Goal: Navigation & Orientation: Find specific page/section

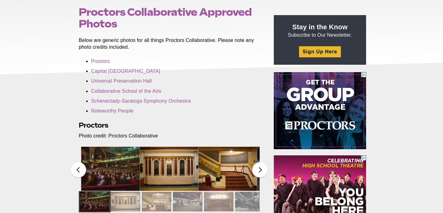
scroll to position [76, 0]
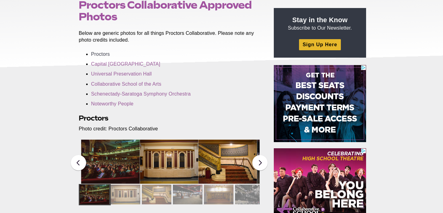
click at [105, 55] on link "Proctors" at bounding box center [100, 53] width 19 height 5
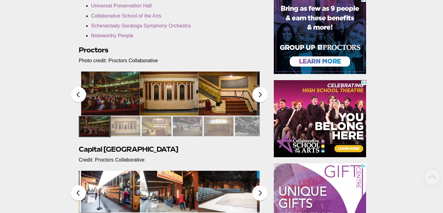
scroll to position [146, 0]
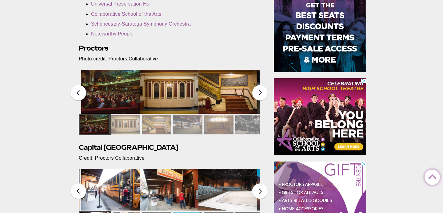
click at [128, 89] on img at bounding box center [110, 92] width 59 height 44
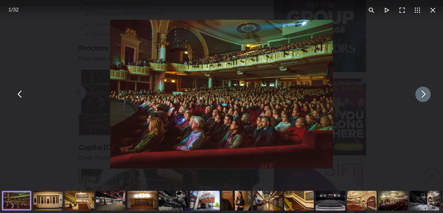
click at [424, 96] on button "You can close this modal content with the ESC key" at bounding box center [423, 94] width 15 height 15
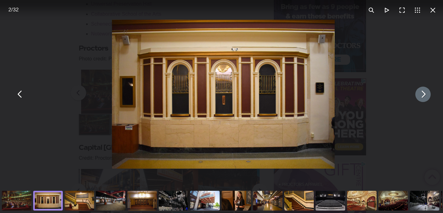
click at [424, 96] on button "You can close this modal content with the ESC key" at bounding box center [423, 94] width 15 height 15
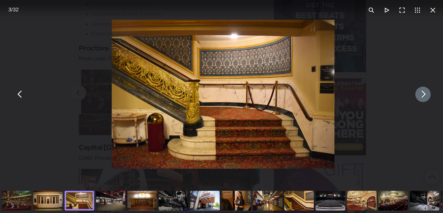
click at [424, 96] on button "You can close this modal content with the ESC key" at bounding box center [423, 94] width 15 height 15
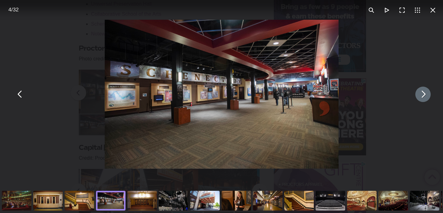
click at [424, 96] on button "You can close this modal content with the ESC key" at bounding box center [423, 94] width 15 height 15
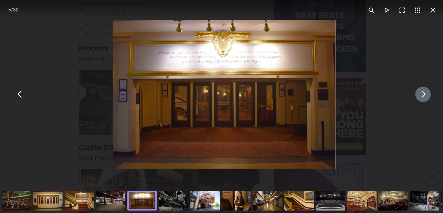
click at [424, 96] on button "You can close this modal content with the ESC key" at bounding box center [423, 94] width 15 height 15
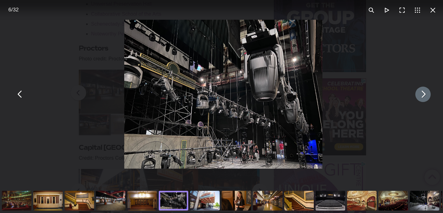
click at [424, 96] on button "You can close this modal content with the ESC key" at bounding box center [423, 94] width 15 height 15
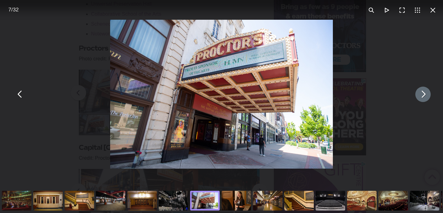
click at [424, 96] on button "You can close this modal content with the ESC key" at bounding box center [423, 94] width 15 height 15
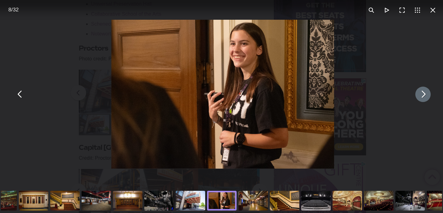
click at [424, 96] on button "You can close this modal content with the ESC key" at bounding box center [423, 94] width 15 height 15
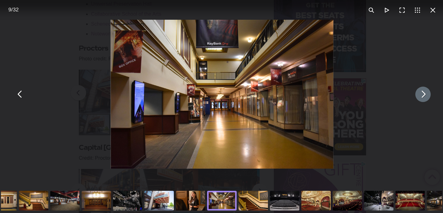
click at [424, 96] on button "You can close this modal content with the ESC key" at bounding box center [423, 94] width 15 height 15
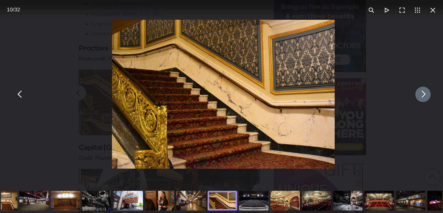
click at [424, 96] on button "You can close this modal content with the ESC key" at bounding box center [423, 94] width 15 height 15
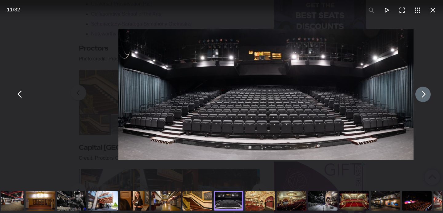
click at [424, 97] on button "You can close this modal content with the ESC key" at bounding box center [423, 94] width 15 height 15
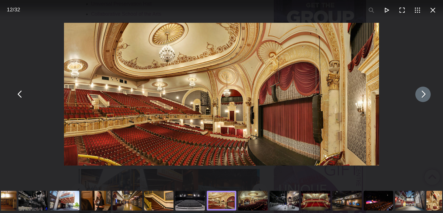
click at [419, 93] on button "You can close this modal content with the ESC key" at bounding box center [423, 94] width 15 height 15
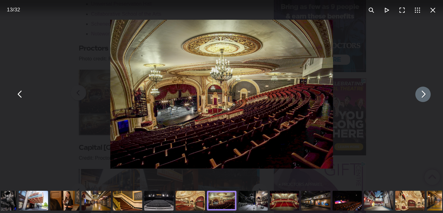
click at [420, 93] on button "You can close this modal content with the ESC key" at bounding box center [423, 94] width 15 height 15
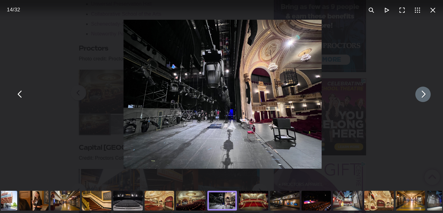
click at [420, 93] on button "You can close this modal content with the ESC key" at bounding box center [423, 94] width 15 height 15
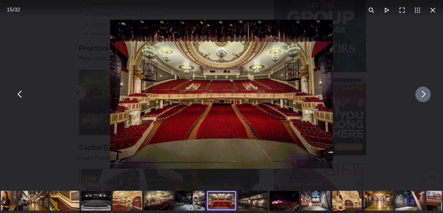
click at [424, 94] on button "You can close this modal content with the ESC key" at bounding box center [423, 94] width 15 height 15
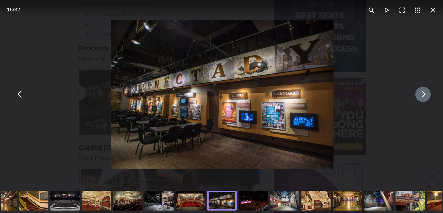
click at [424, 94] on button "You can close this modal content with the ESC key" at bounding box center [423, 94] width 15 height 15
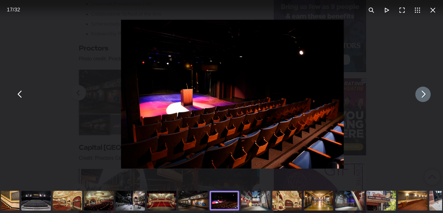
click at [424, 94] on button "You can close this modal content with the ESC key" at bounding box center [423, 94] width 15 height 15
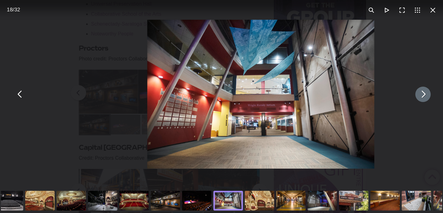
click at [424, 94] on button "You can close this modal content with the ESC key" at bounding box center [423, 94] width 15 height 15
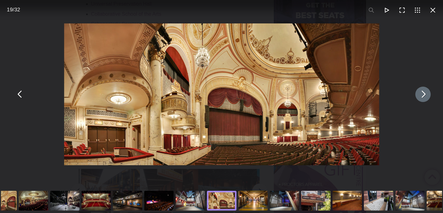
click at [424, 94] on button "You can close this modal content with the ESC key" at bounding box center [423, 94] width 15 height 15
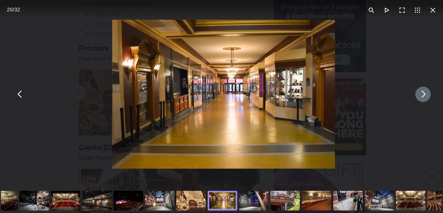
click at [424, 94] on button "You can close this modal content with the ESC key" at bounding box center [423, 94] width 15 height 15
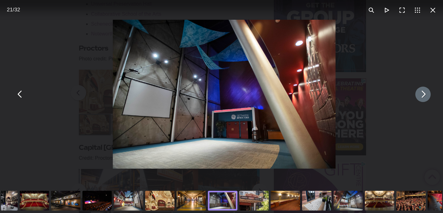
click at [424, 94] on button "You can close this modal content with the ESC key" at bounding box center [423, 94] width 15 height 15
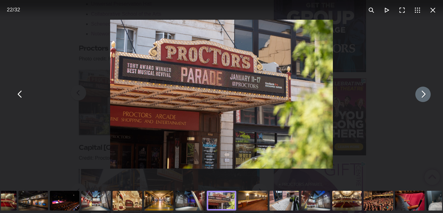
click at [422, 95] on button "You can close this modal content with the ESC key" at bounding box center [423, 94] width 15 height 15
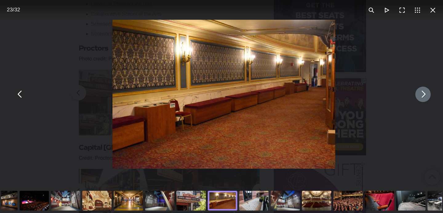
click at [422, 95] on button "You can close this modal content with the ESC key" at bounding box center [423, 94] width 15 height 15
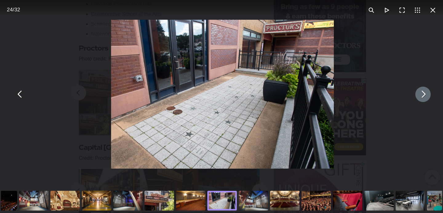
click at [422, 95] on button "You can close this modal content with the ESC key" at bounding box center [423, 94] width 15 height 15
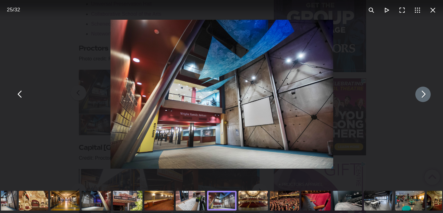
click at [422, 95] on button "You can close this modal content with the ESC key" at bounding box center [423, 94] width 15 height 15
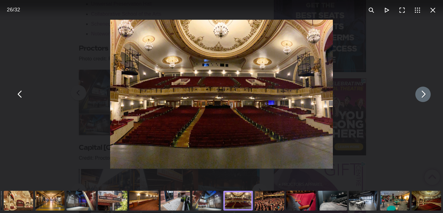
click at [422, 95] on button "You can close this modal content with the ESC key" at bounding box center [423, 94] width 15 height 15
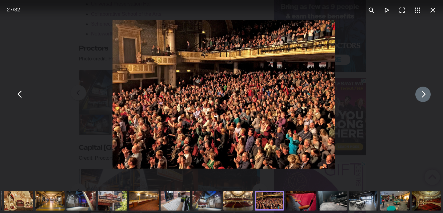
click at [422, 95] on button "You can close this modal content with the ESC key" at bounding box center [423, 94] width 15 height 15
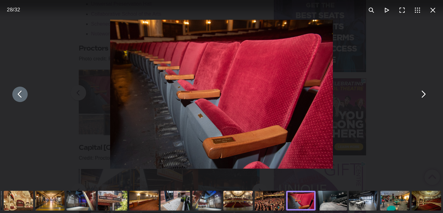
click at [18, 94] on button "You can close this modal content with the ESC key" at bounding box center [19, 94] width 15 height 15
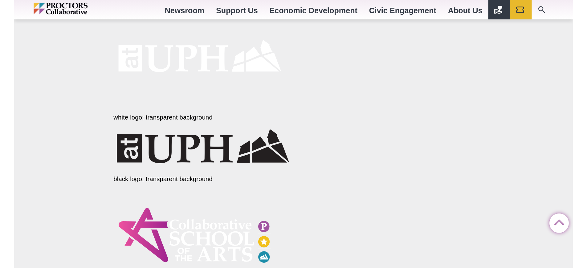
scroll to position [692, 0]
